Goal: Transaction & Acquisition: Obtain resource

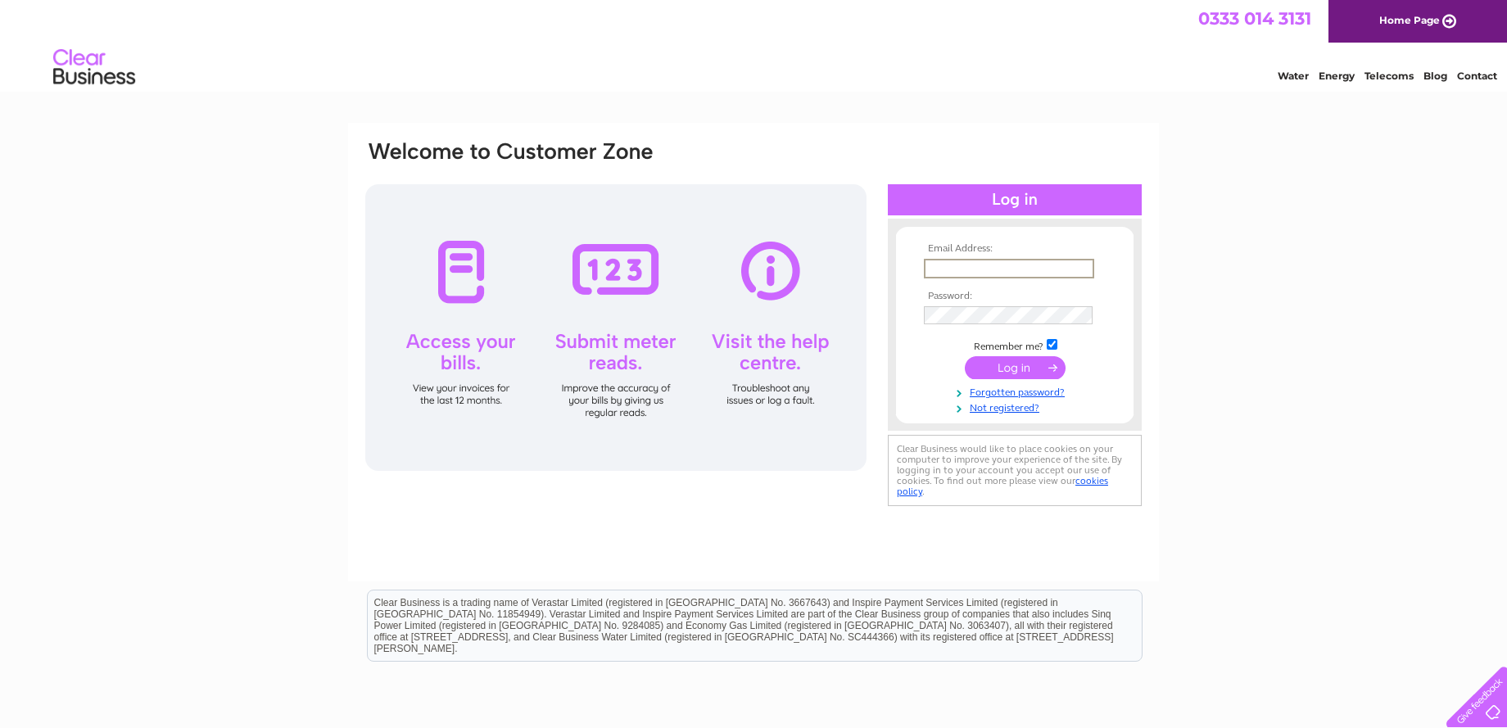
click at [961, 269] on input "text" at bounding box center [1009, 269] width 170 height 20
type input "[EMAIL_ADDRESS][DOMAIN_NAME]"
click at [1020, 369] on input "submit" at bounding box center [1015, 366] width 101 height 23
click at [1011, 366] on input "submit" at bounding box center [1015, 366] width 101 height 23
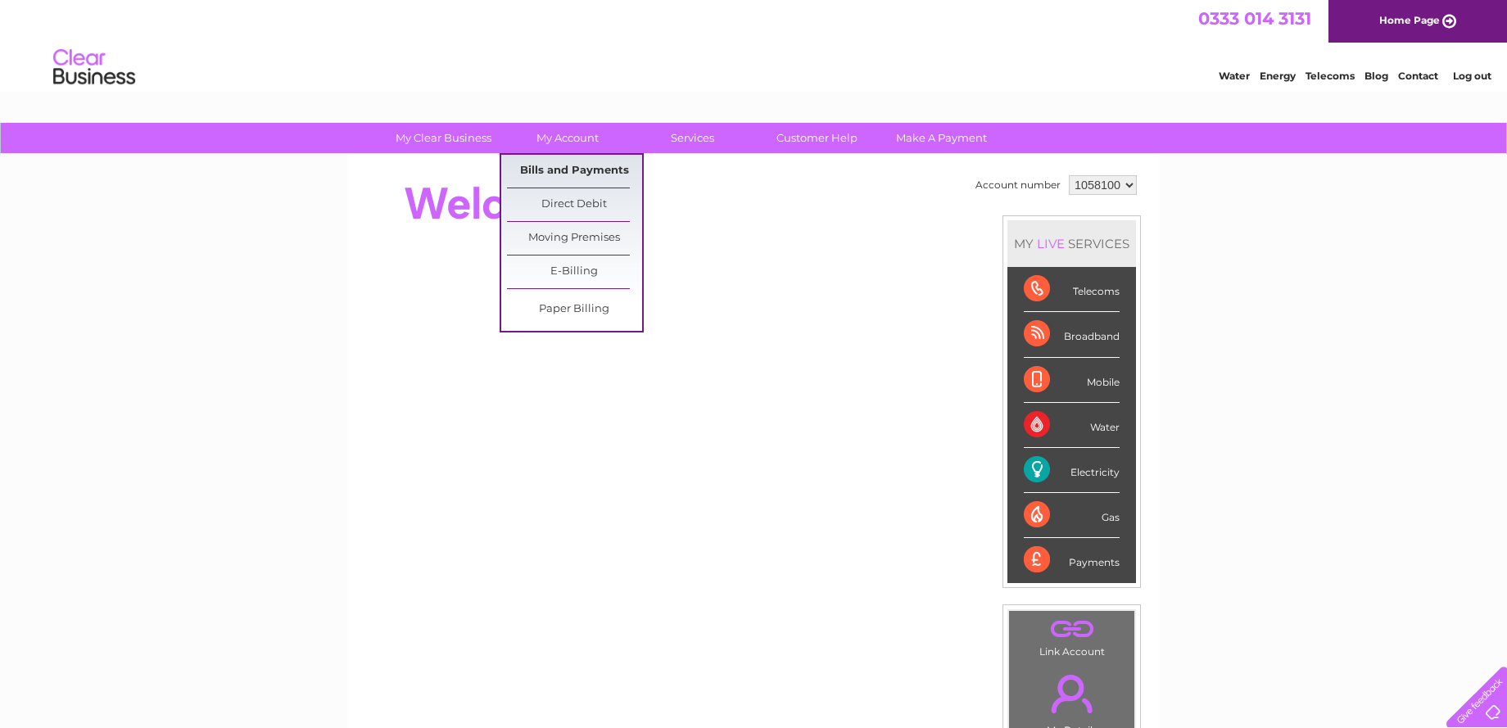
click at [564, 168] on link "Bills and Payments" at bounding box center [574, 171] width 135 height 33
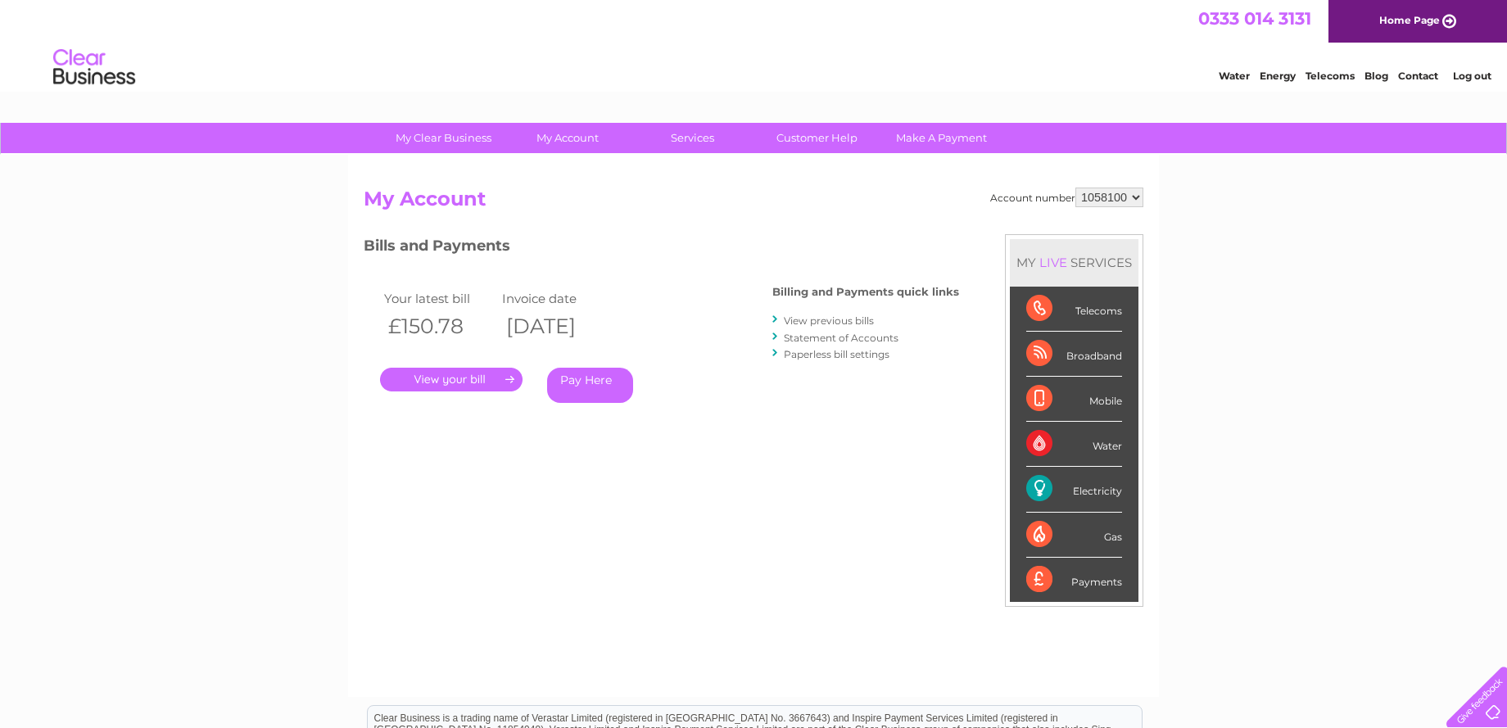
click at [869, 319] on link "View previous bills" at bounding box center [829, 320] width 90 height 12
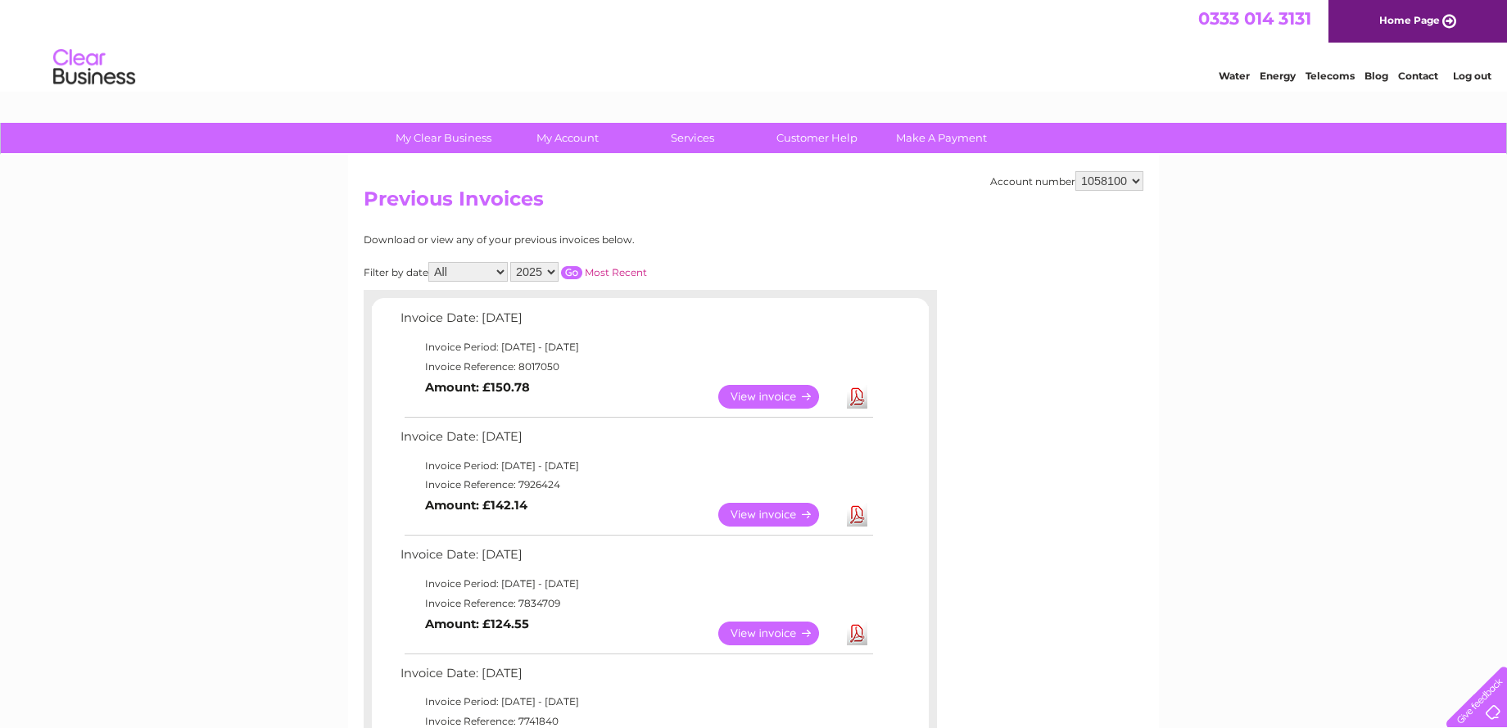
click at [754, 509] on link "View" at bounding box center [778, 515] width 120 height 24
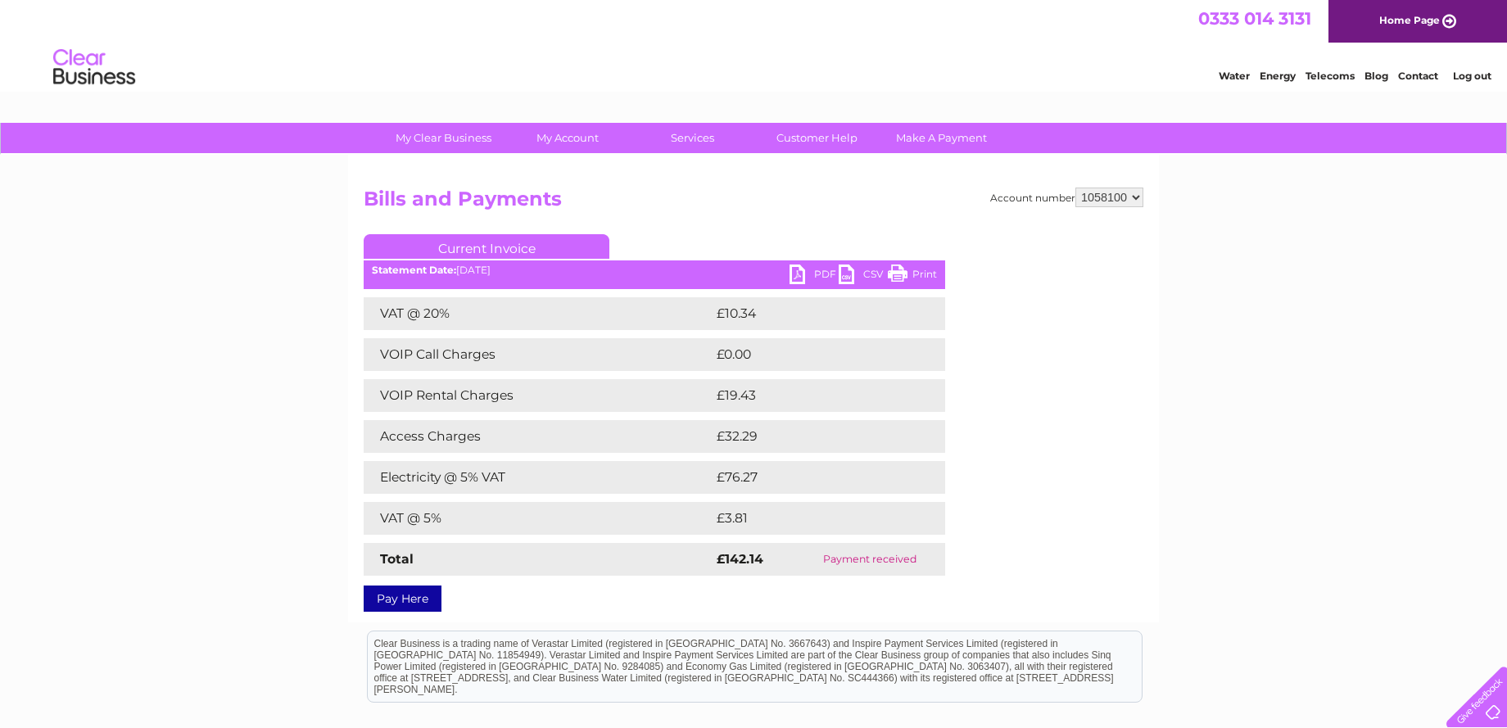
click at [803, 269] on link "PDF" at bounding box center [813, 277] width 49 height 24
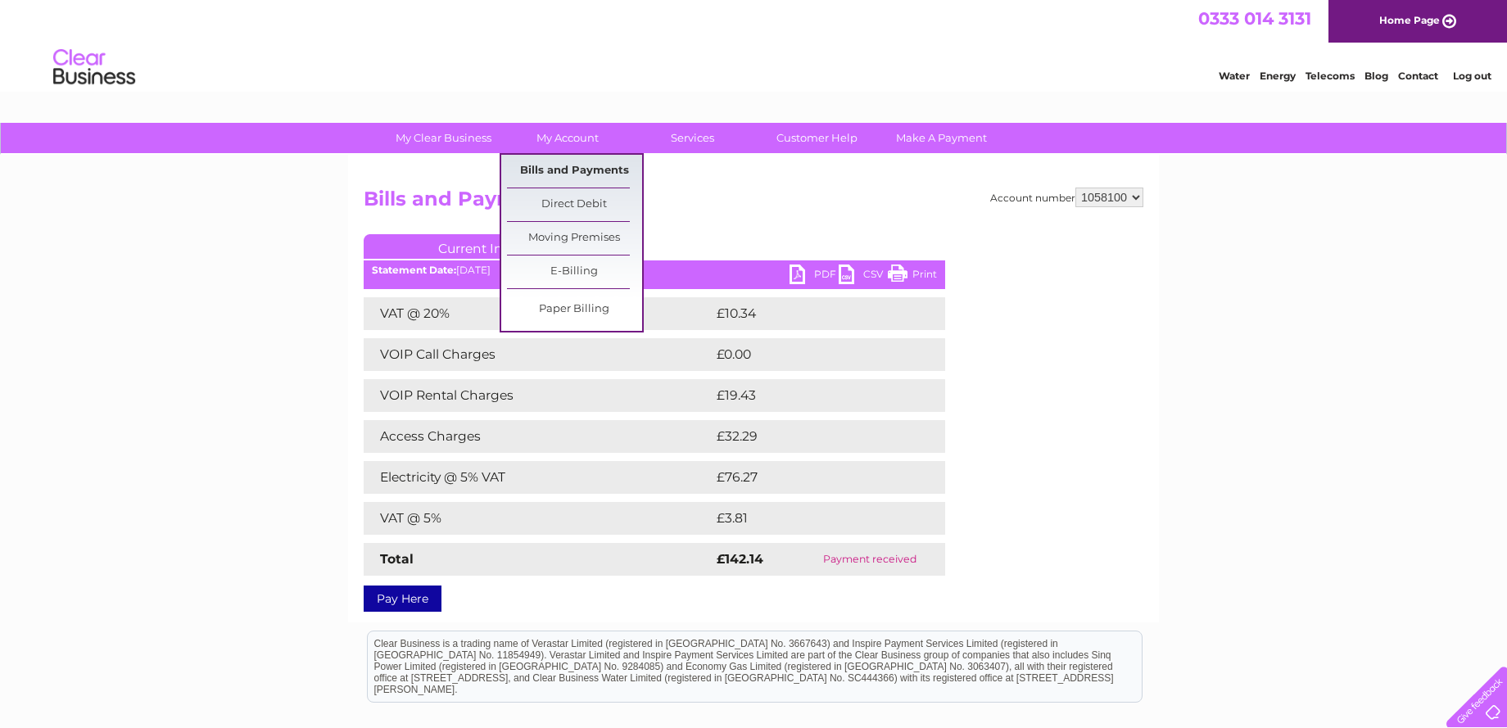
click at [568, 170] on link "Bills and Payments" at bounding box center [574, 171] width 135 height 33
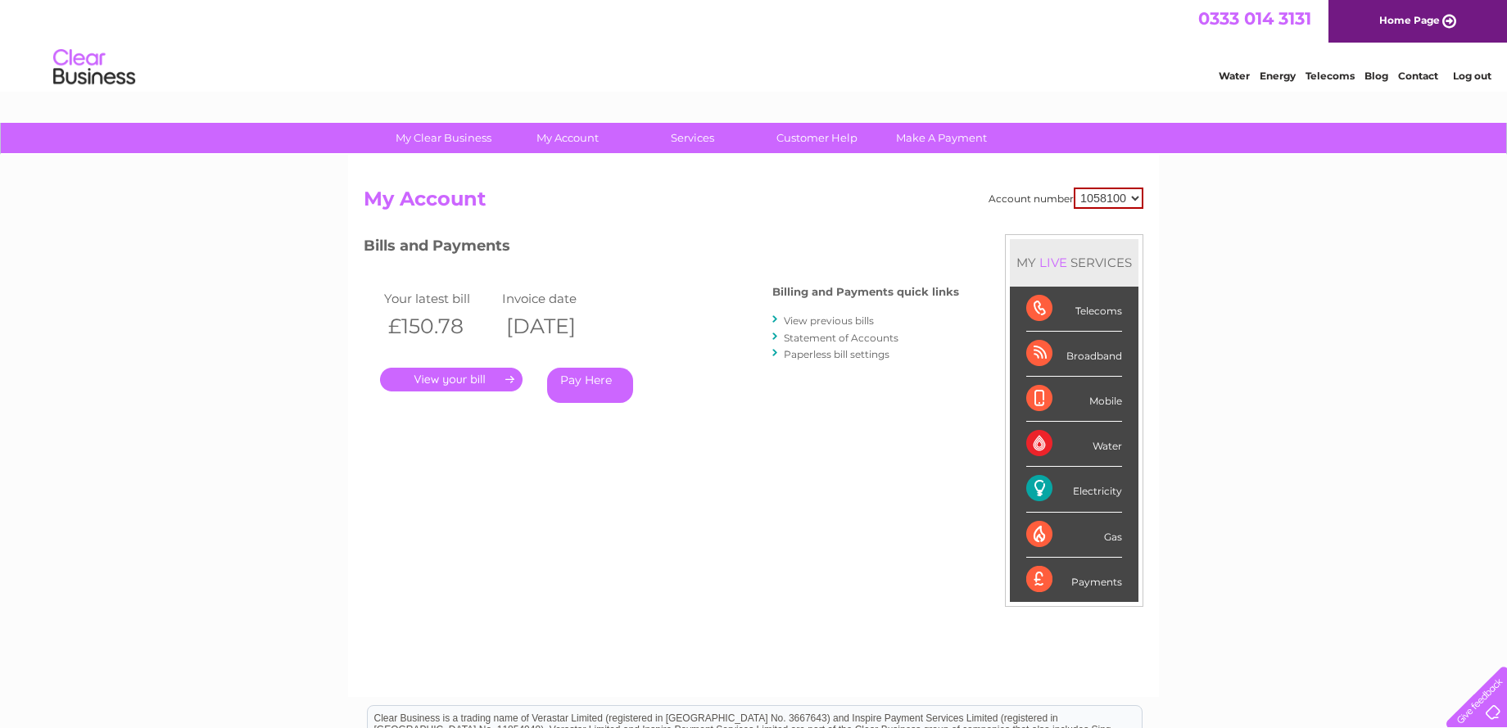
click at [427, 374] on link "." at bounding box center [451, 380] width 142 height 24
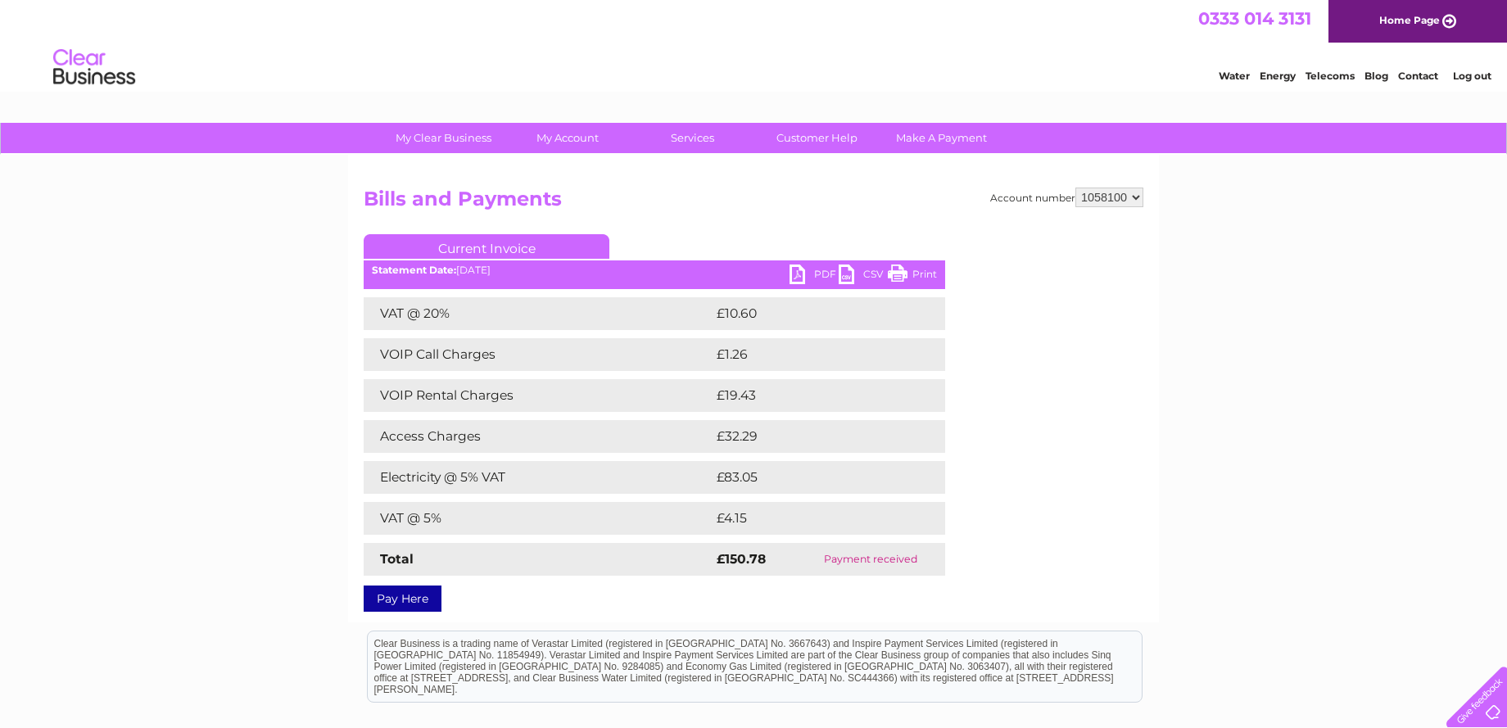
click at [803, 274] on link "PDF" at bounding box center [813, 277] width 49 height 24
